Goal: Book appointment/travel/reservation

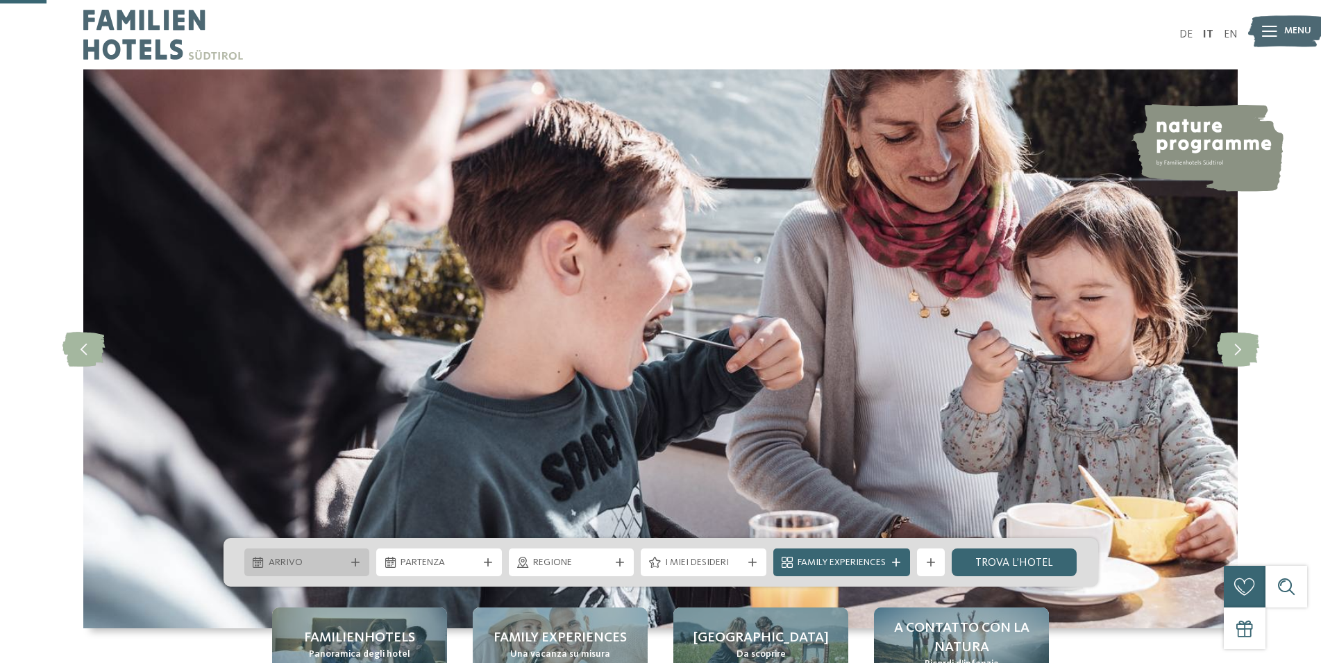
scroll to position [212, 0]
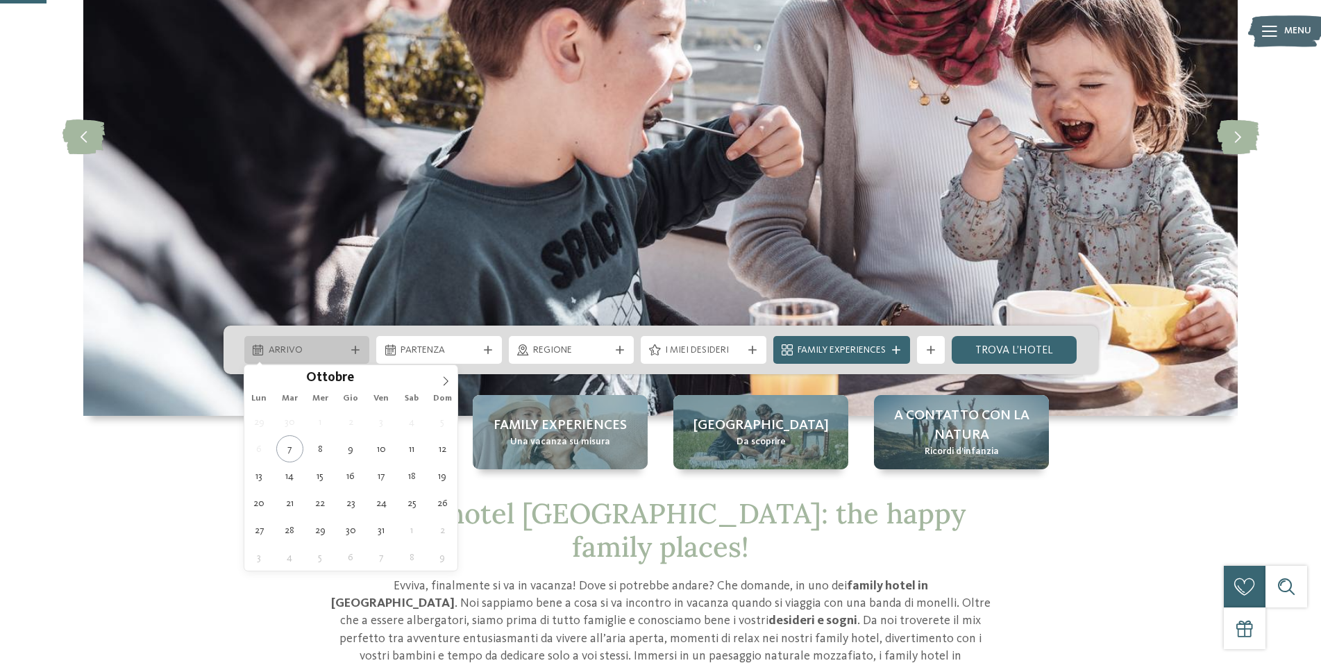
click at [357, 351] on icon at bounding box center [355, 350] width 8 height 8
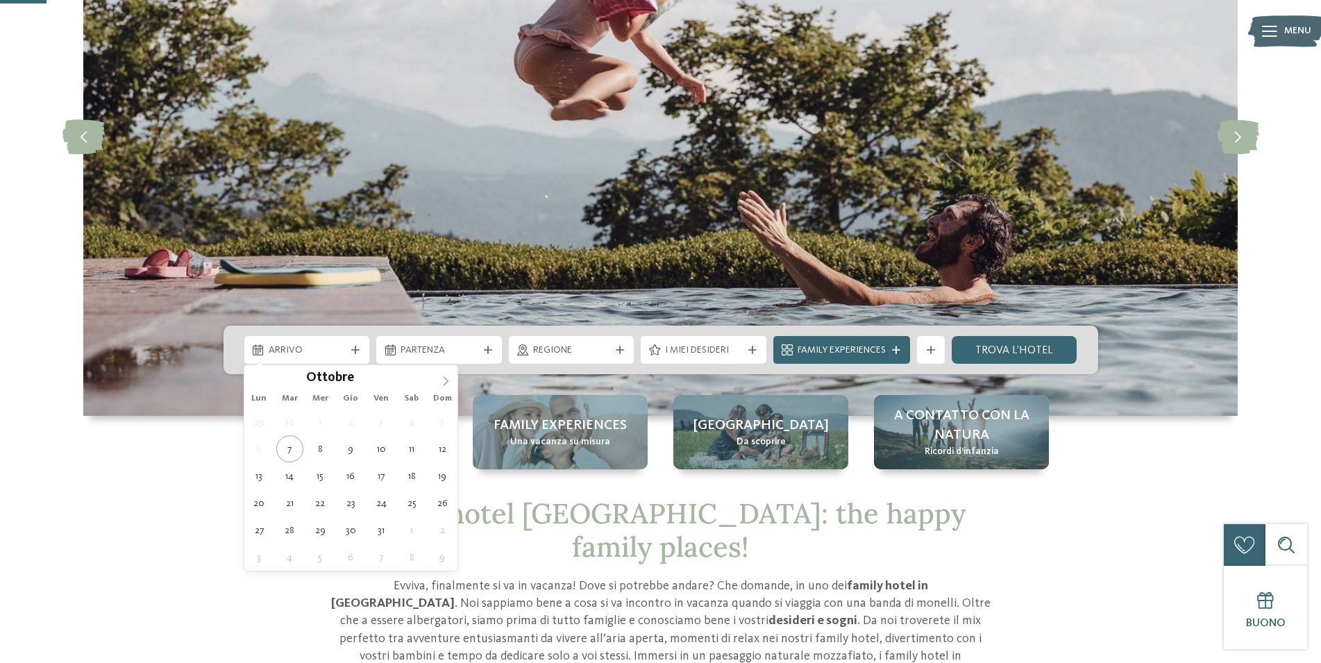
click at [444, 379] on icon at bounding box center [446, 381] width 10 height 10
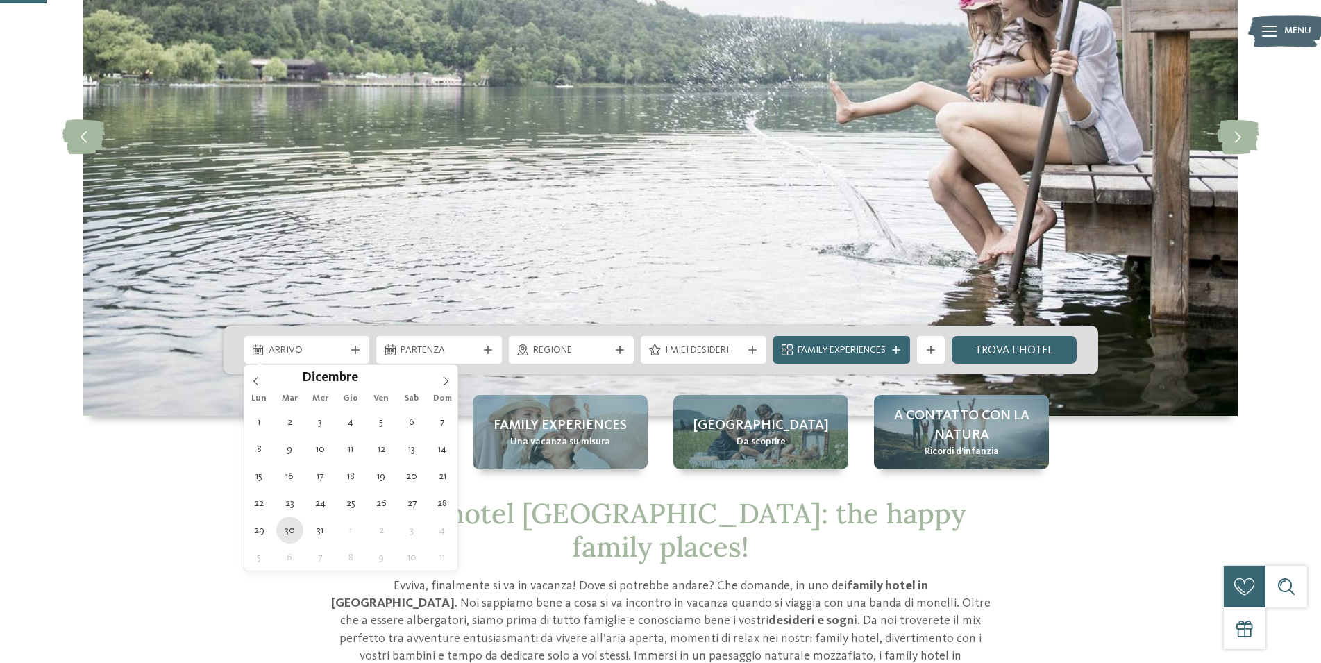
type div "[DATE]"
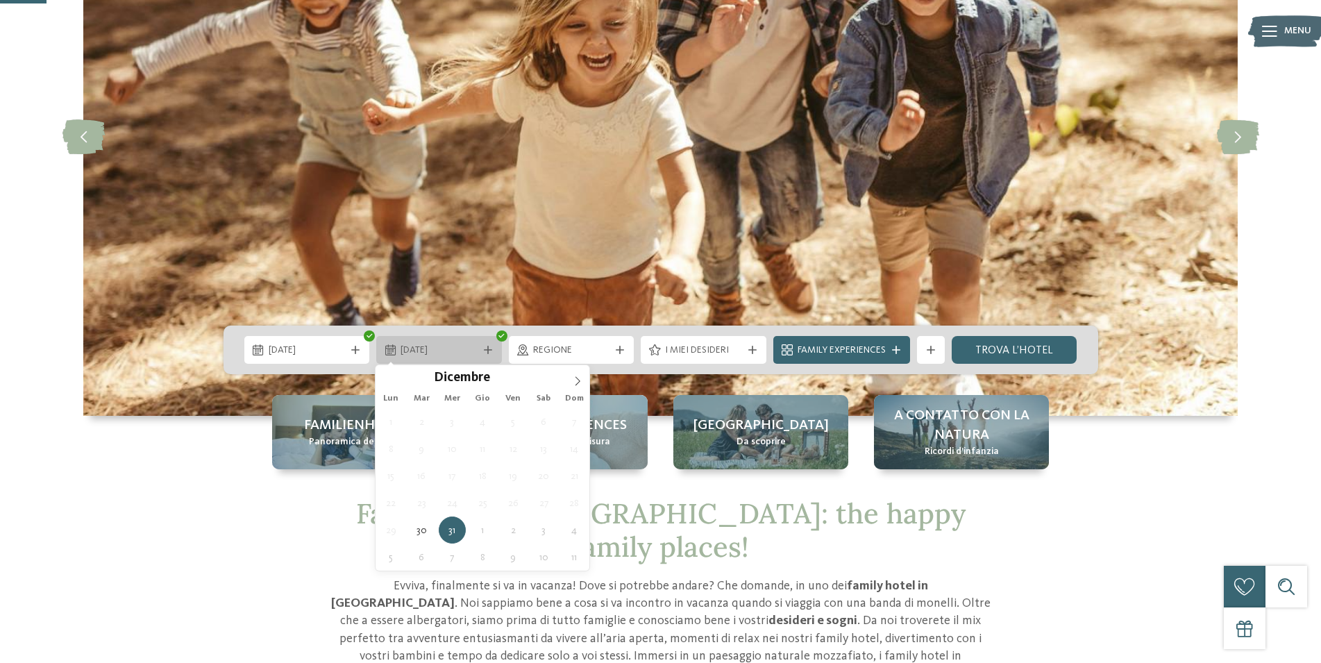
click at [489, 351] on icon at bounding box center [488, 350] width 8 height 8
type input "****"
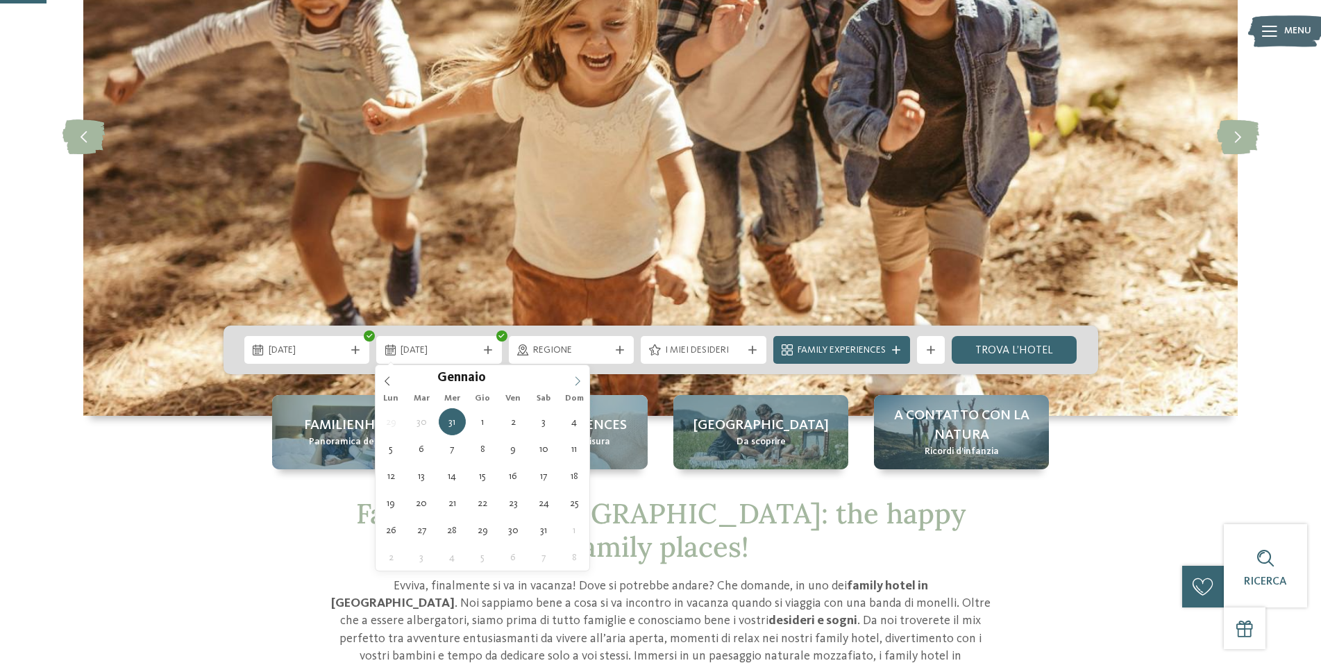
click at [581, 385] on icon at bounding box center [578, 381] width 10 height 10
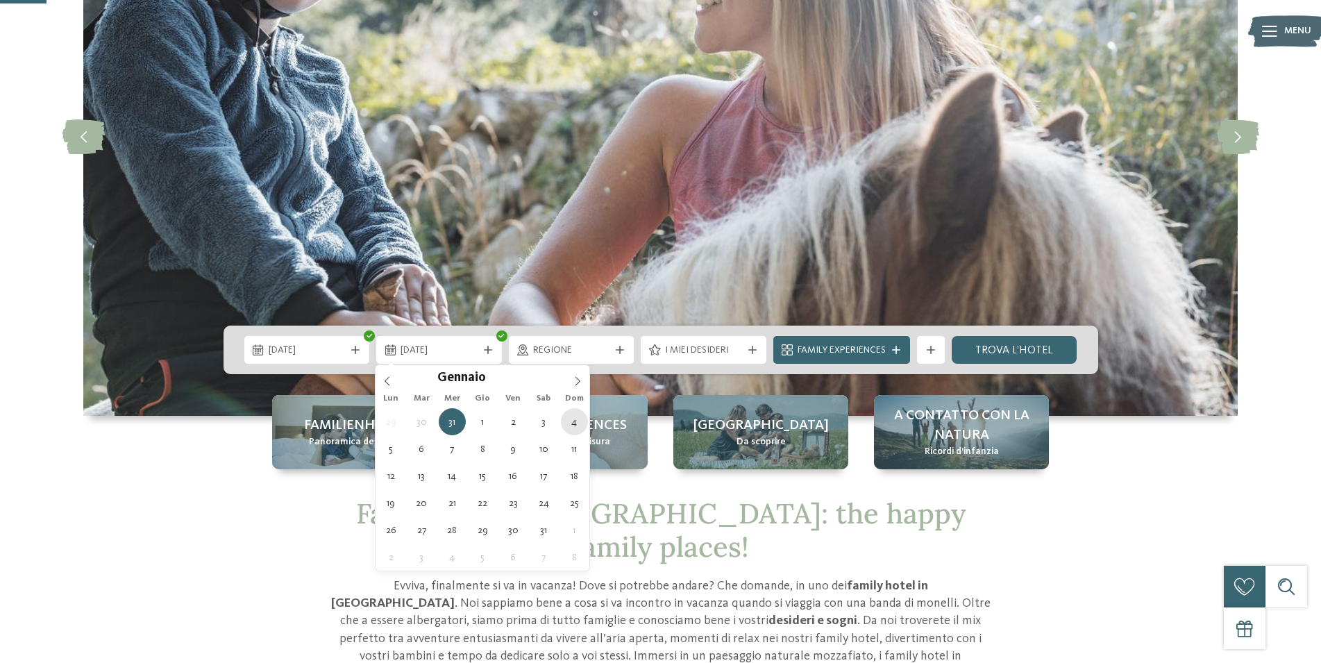
type div "[DATE]"
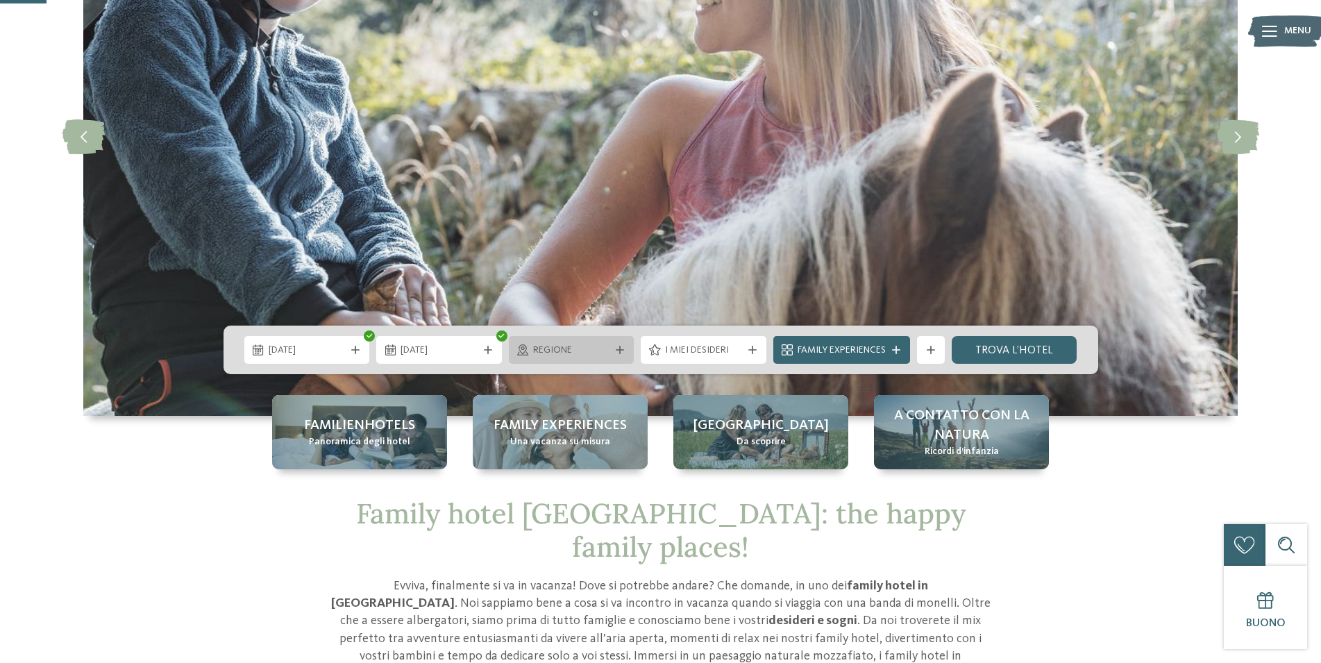
click at [614, 351] on div at bounding box center [620, 350] width 14 height 8
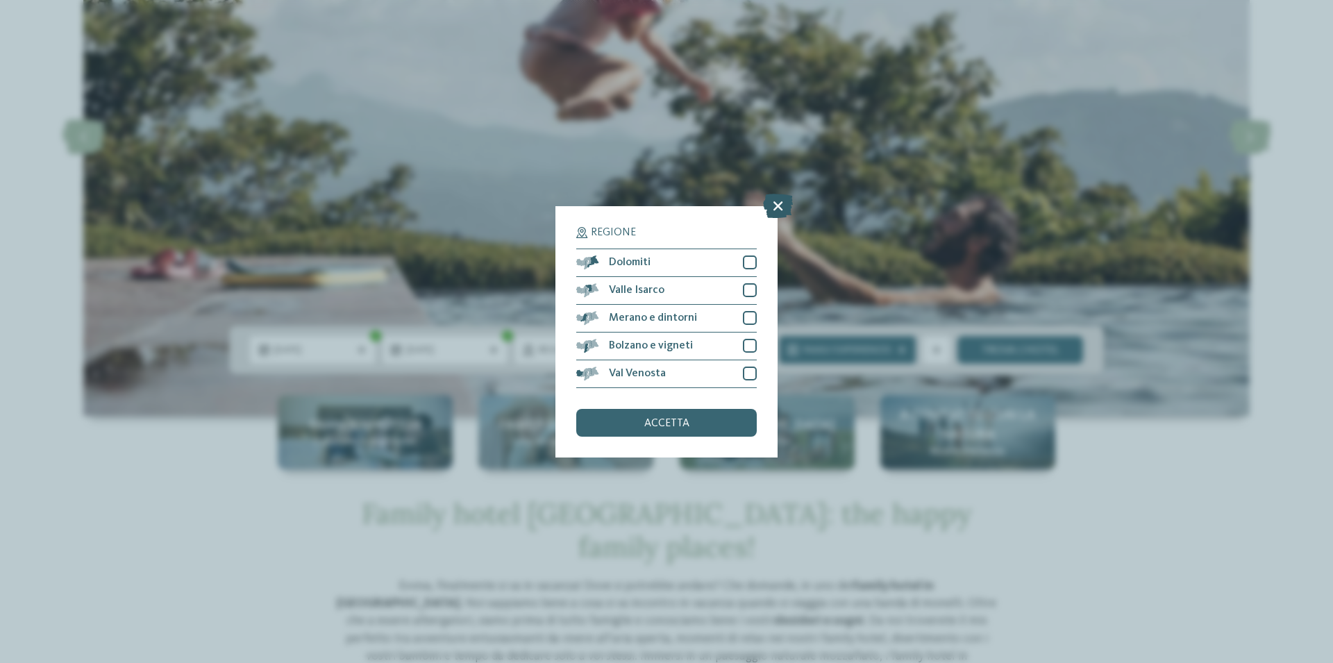
click at [775, 205] on icon at bounding box center [778, 205] width 30 height 24
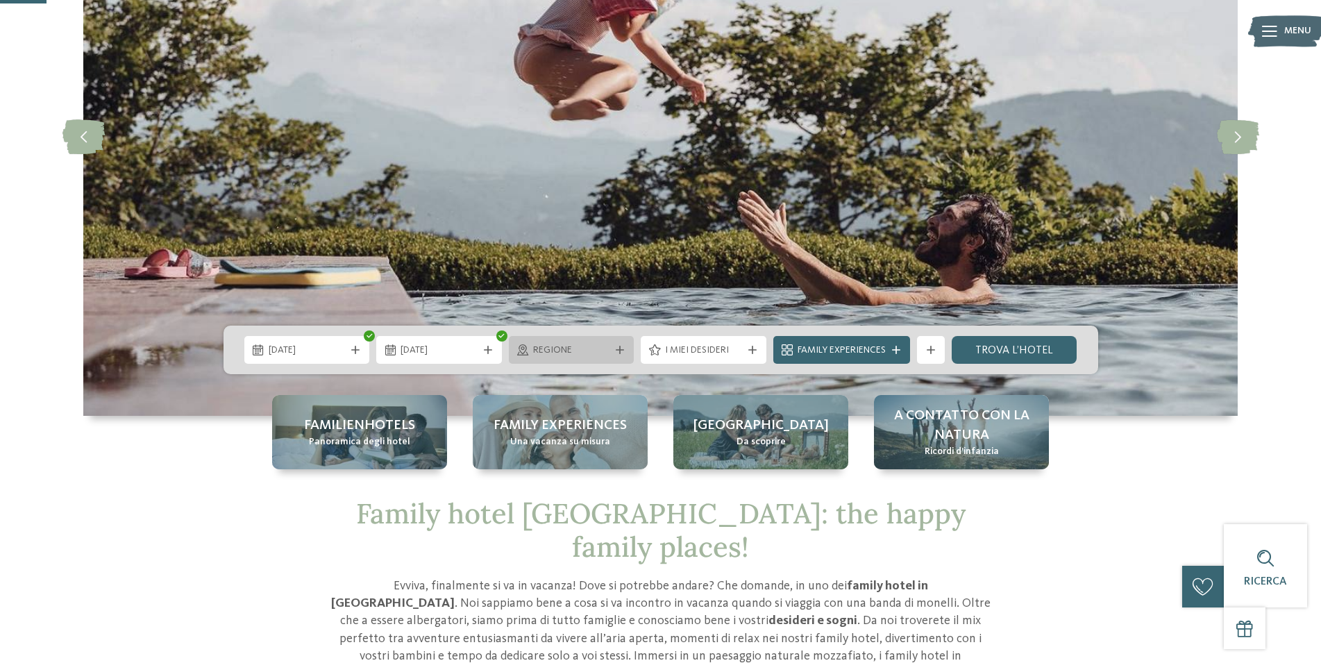
click at [616, 350] on icon at bounding box center [620, 350] width 8 height 8
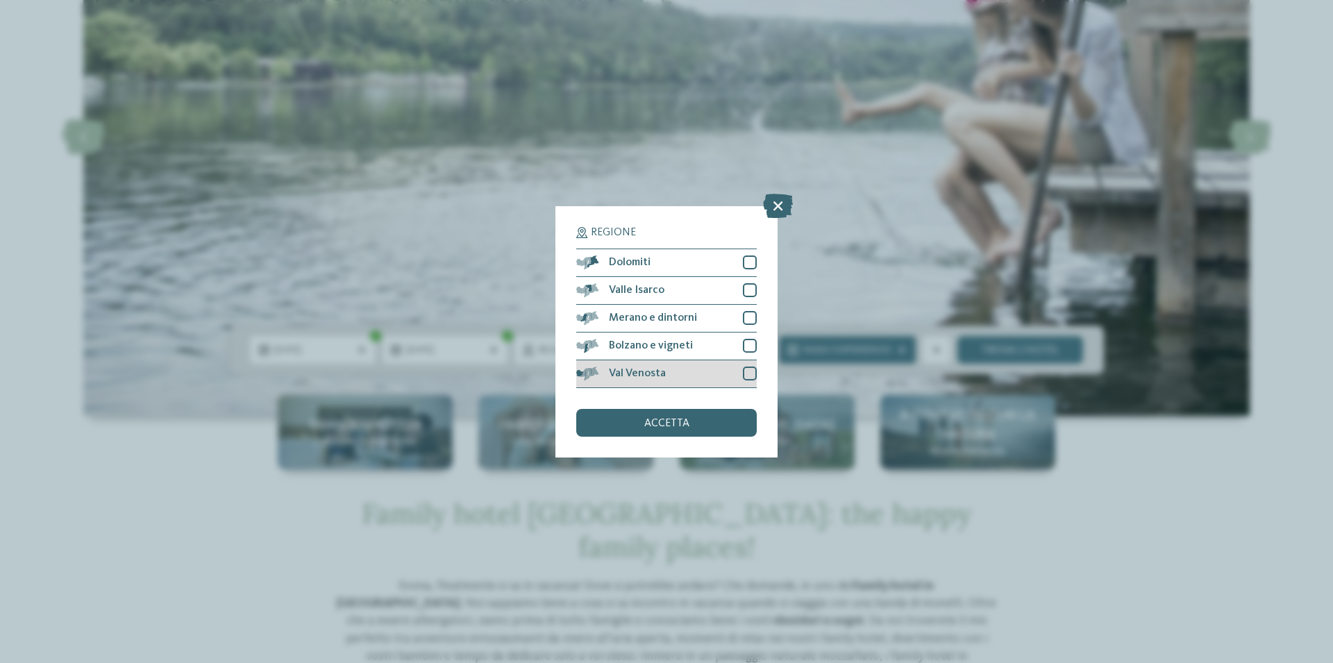
click at [748, 367] on div at bounding box center [750, 374] width 14 height 14
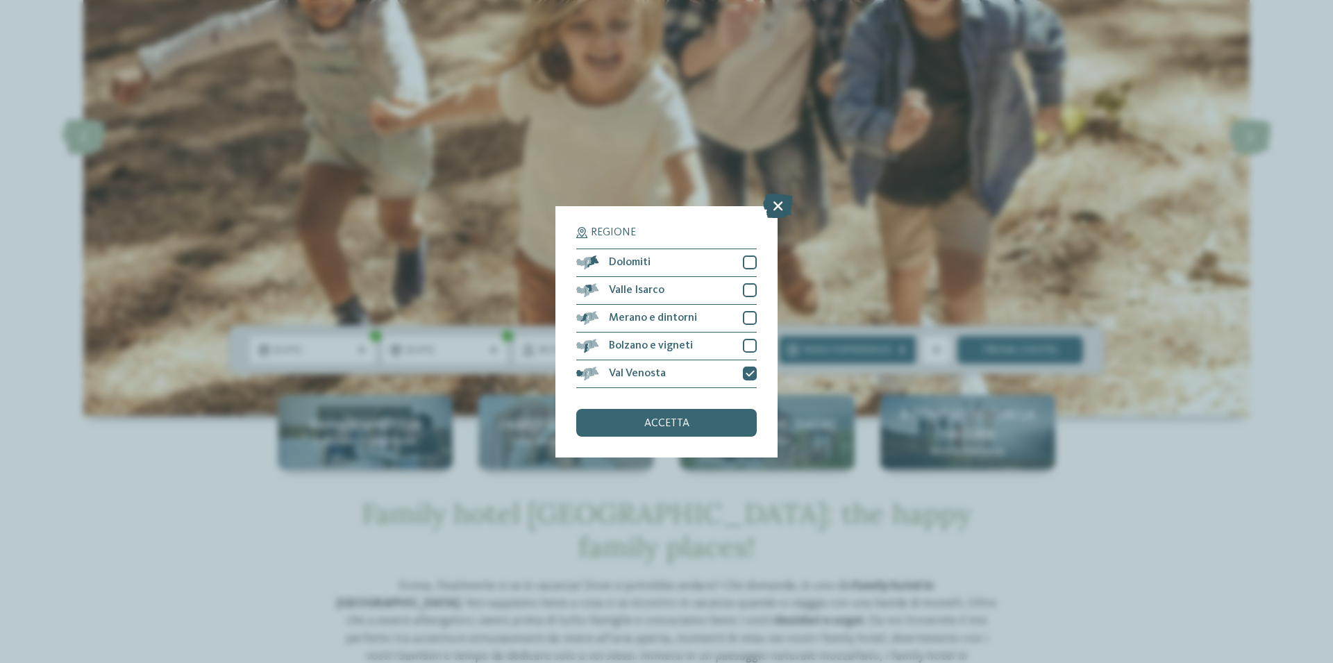
click at [775, 195] on icon at bounding box center [778, 205] width 30 height 24
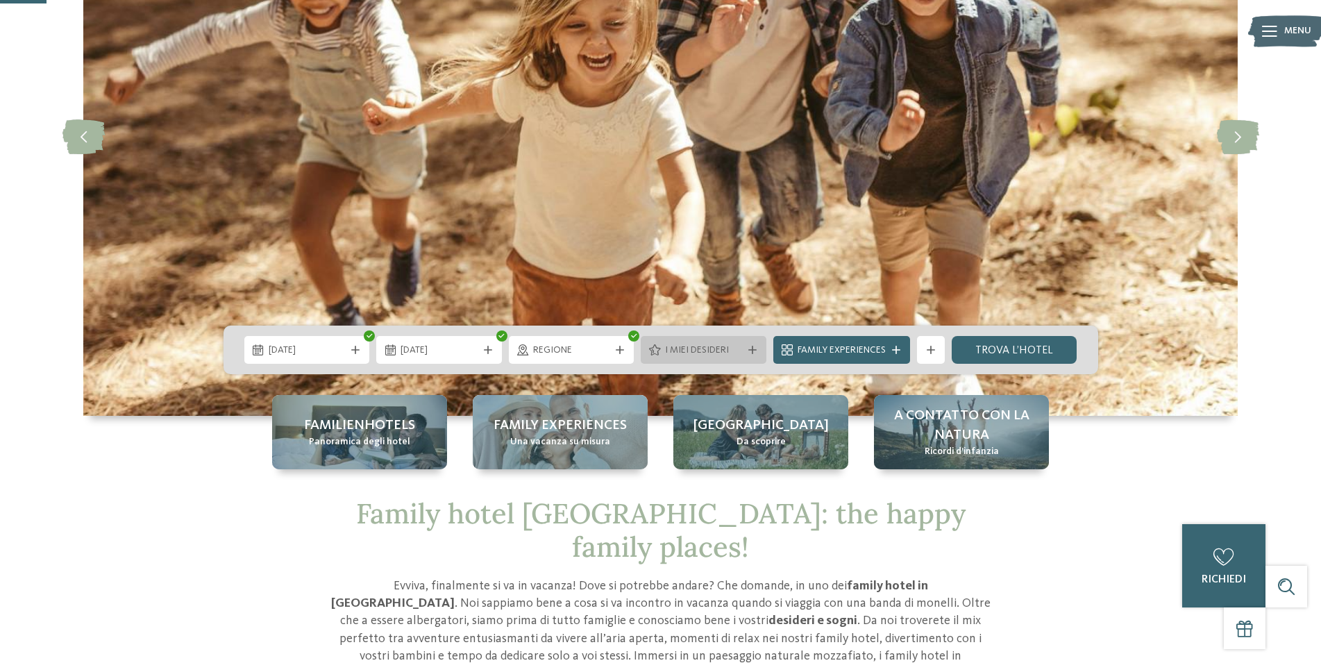
click at [746, 350] on div at bounding box center [753, 350] width 14 height 8
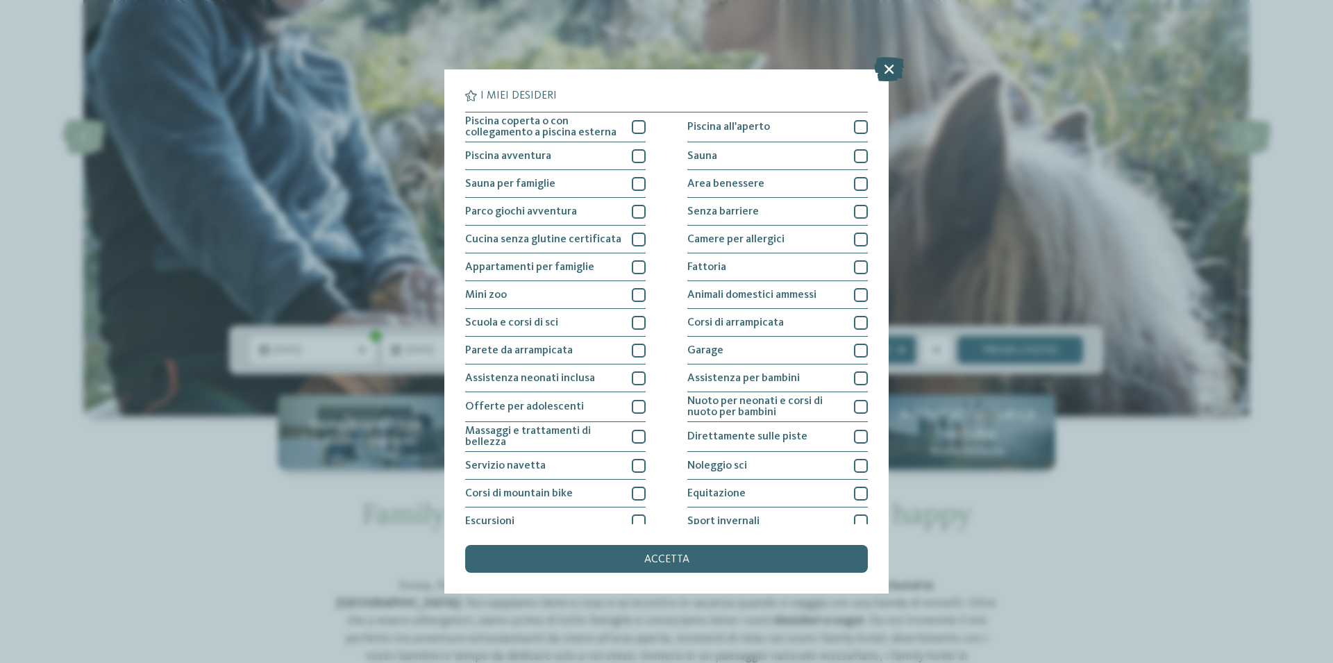
click at [886, 66] on icon at bounding box center [889, 69] width 30 height 24
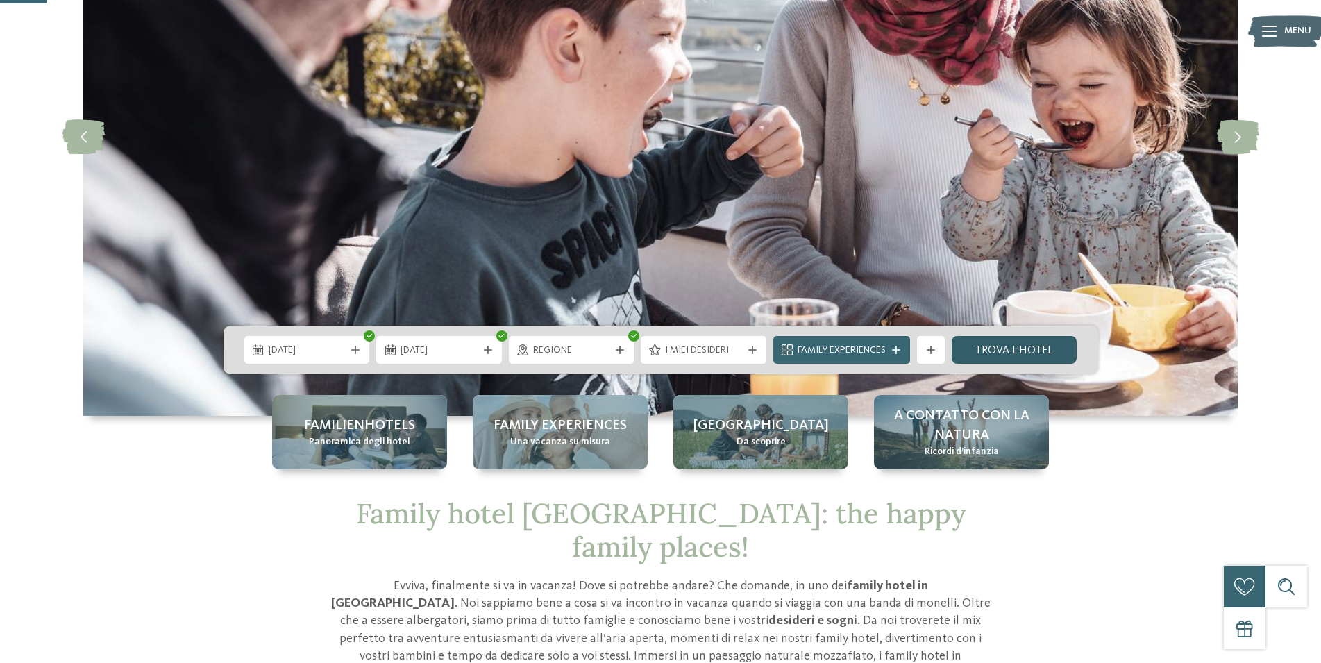
click at [1007, 352] on link "trova l’hotel" at bounding box center [1015, 350] width 126 height 28
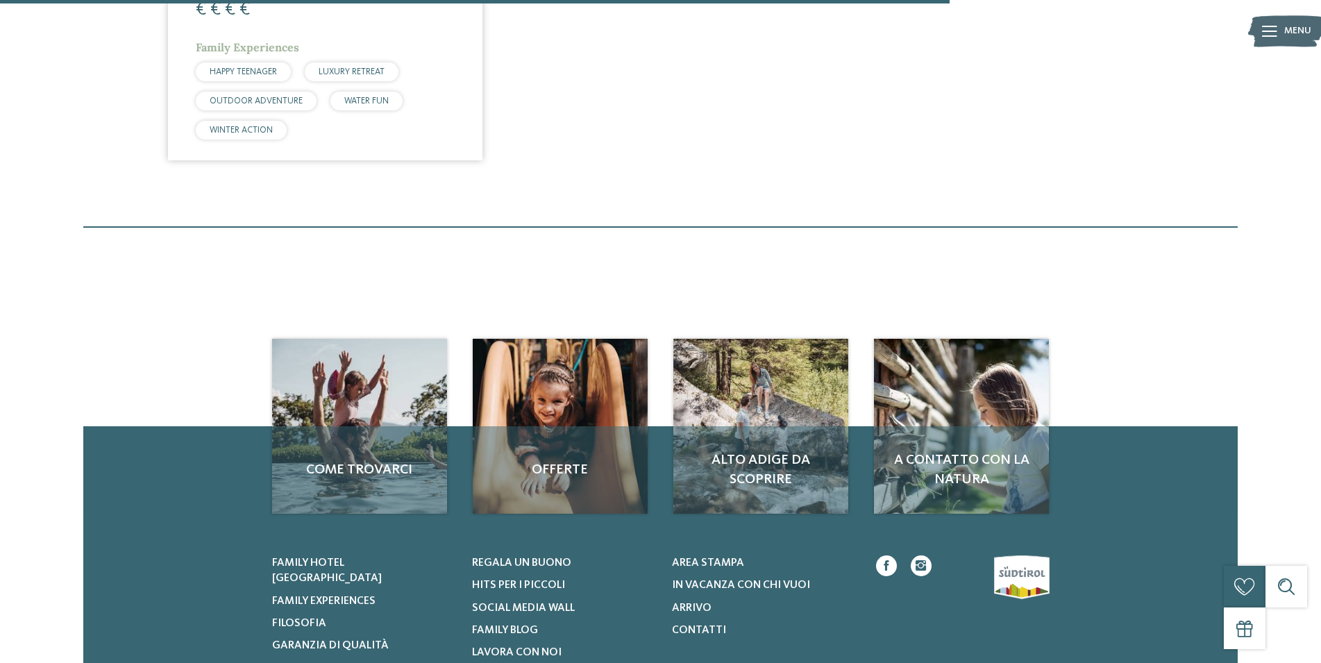
scroll to position [1021, 0]
